Goal: Task Accomplishment & Management: Use online tool/utility

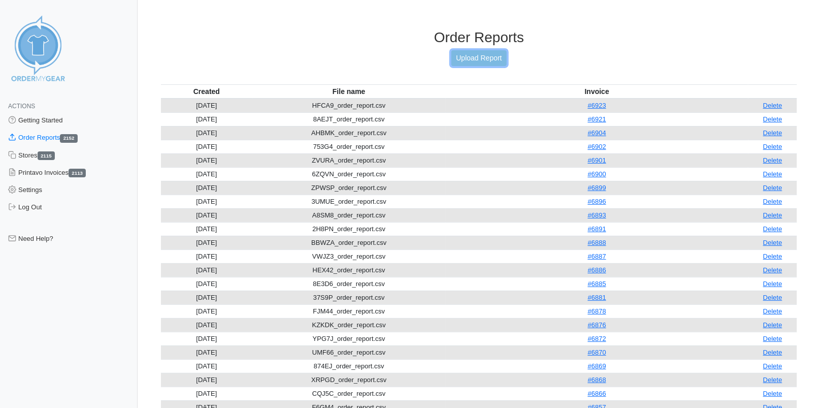
click at [483, 63] on link "Upload Report" at bounding box center [479, 58] width 55 height 16
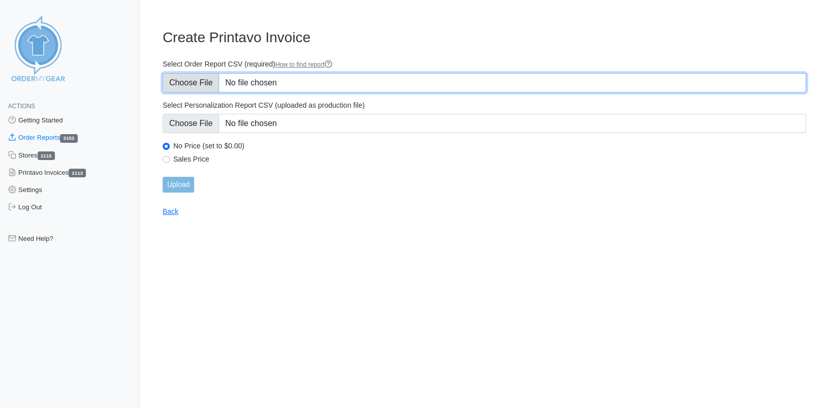
click at [207, 81] on input "Select Order Report CSV (required) How to find report" at bounding box center [484, 82] width 643 height 19
type input "C:\fakepath\MDPAX_order_report.csv"
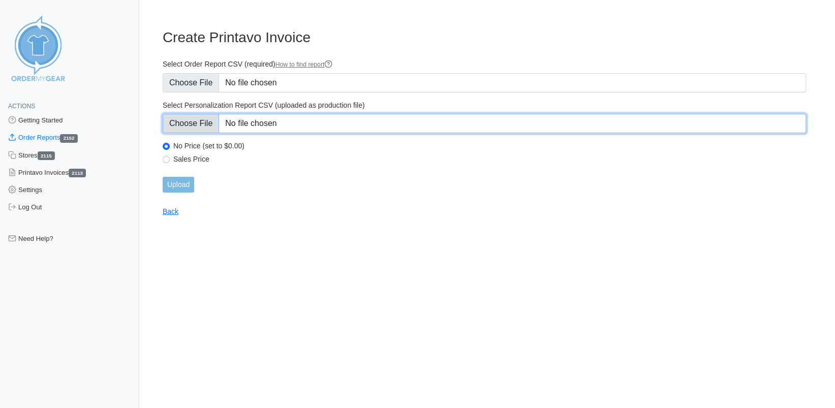
click at [201, 121] on input "Select Personalization Report CSV (uploaded as production file)" at bounding box center [484, 123] width 643 height 19
type input "C:\fakepath\MDPAX_personalization_report.csv"
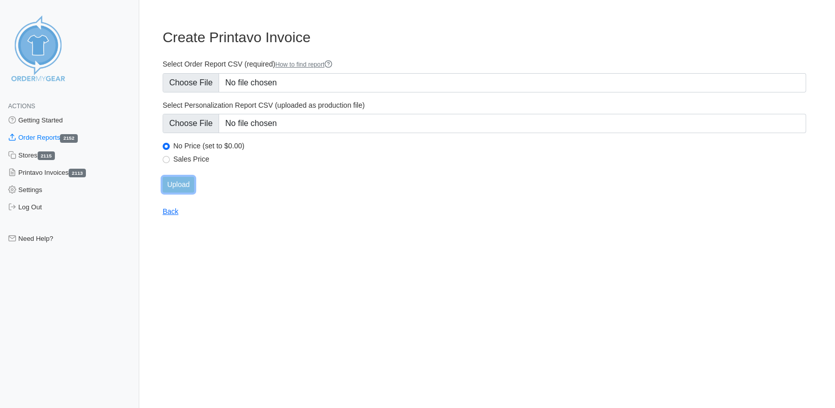
click at [184, 184] on input "Upload" at bounding box center [178, 185] width 31 height 16
